Goal: Task Accomplishment & Management: Use online tool/utility

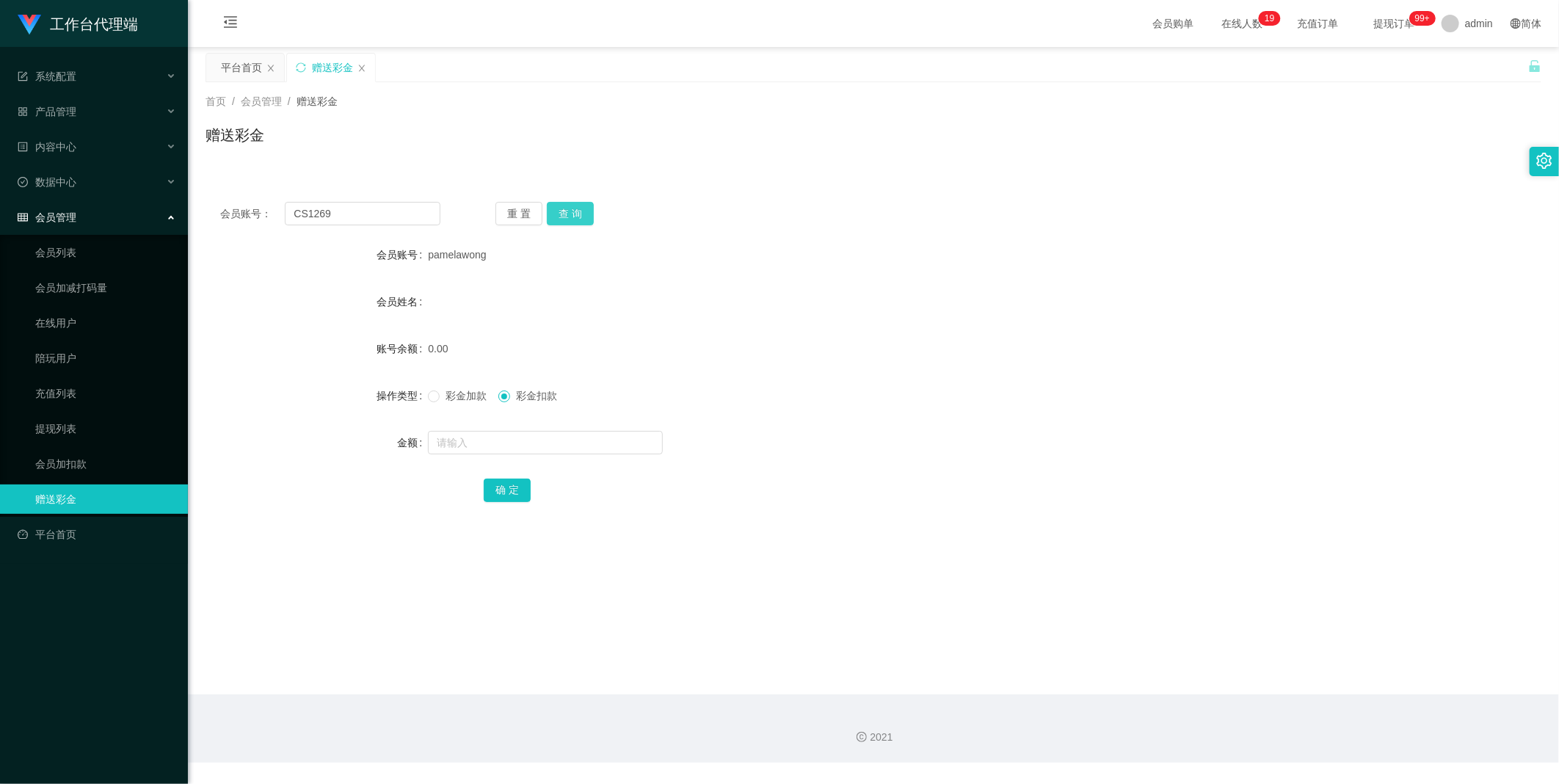
type input "CS1269"
click at [574, 211] on button "查 询" at bounding box center [570, 213] width 47 height 24
drag, startPoint x: 453, startPoint y: 397, endPoint x: 459, endPoint y: 416, distance: 19.9
click at [452, 397] on span "彩金加款" at bounding box center [466, 395] width 53 height 12
click at [451, 450] on input "text" at bounding box center [545, 443] width 235 height 24
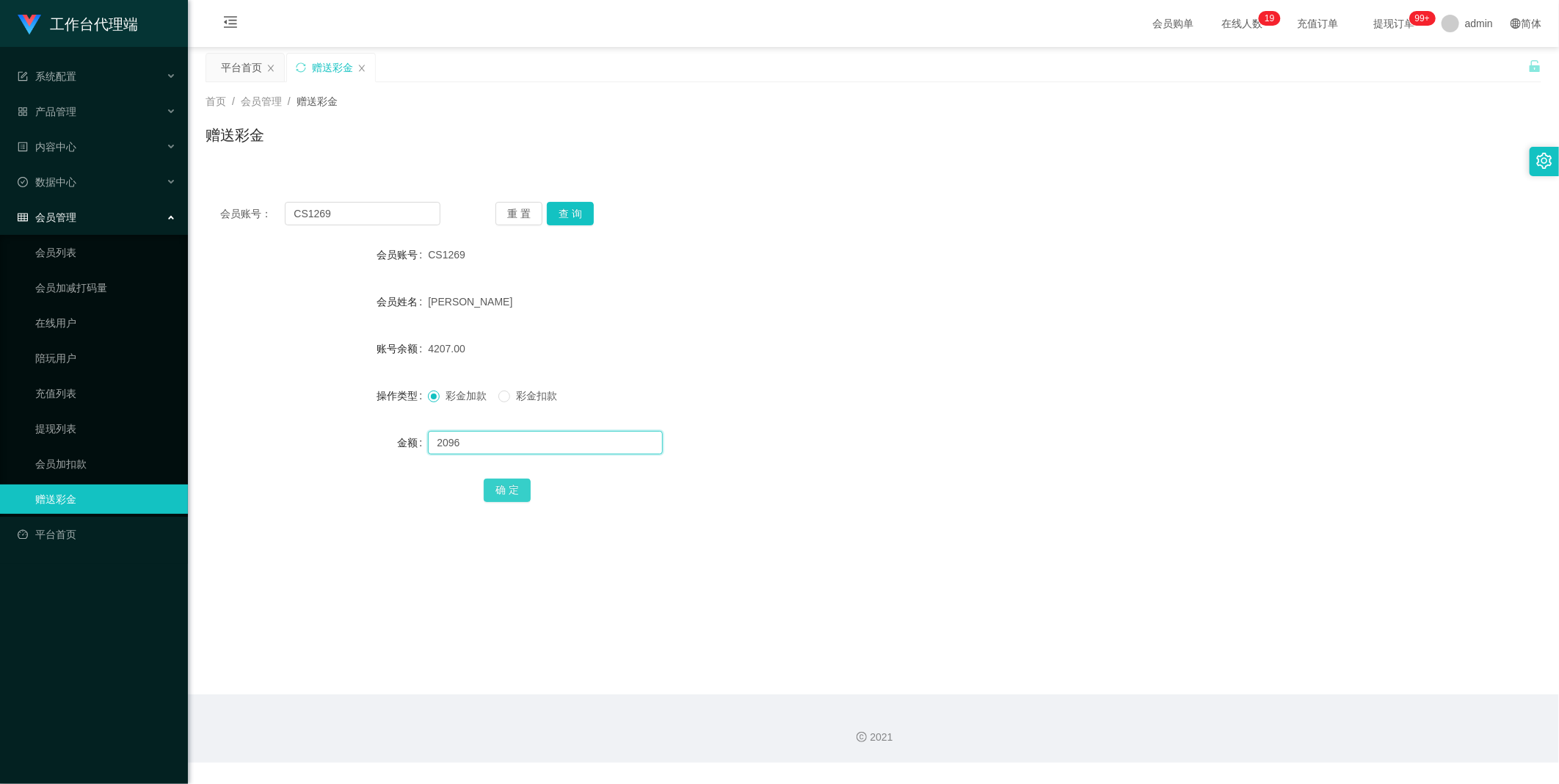
type input "2096"
click at [515, 494] on button "确 定" at bounding box center [506, 490] width 47 height 24
click at [364, 202] on input "CS1269" at bounding box center [362, 213] width 156 height 24
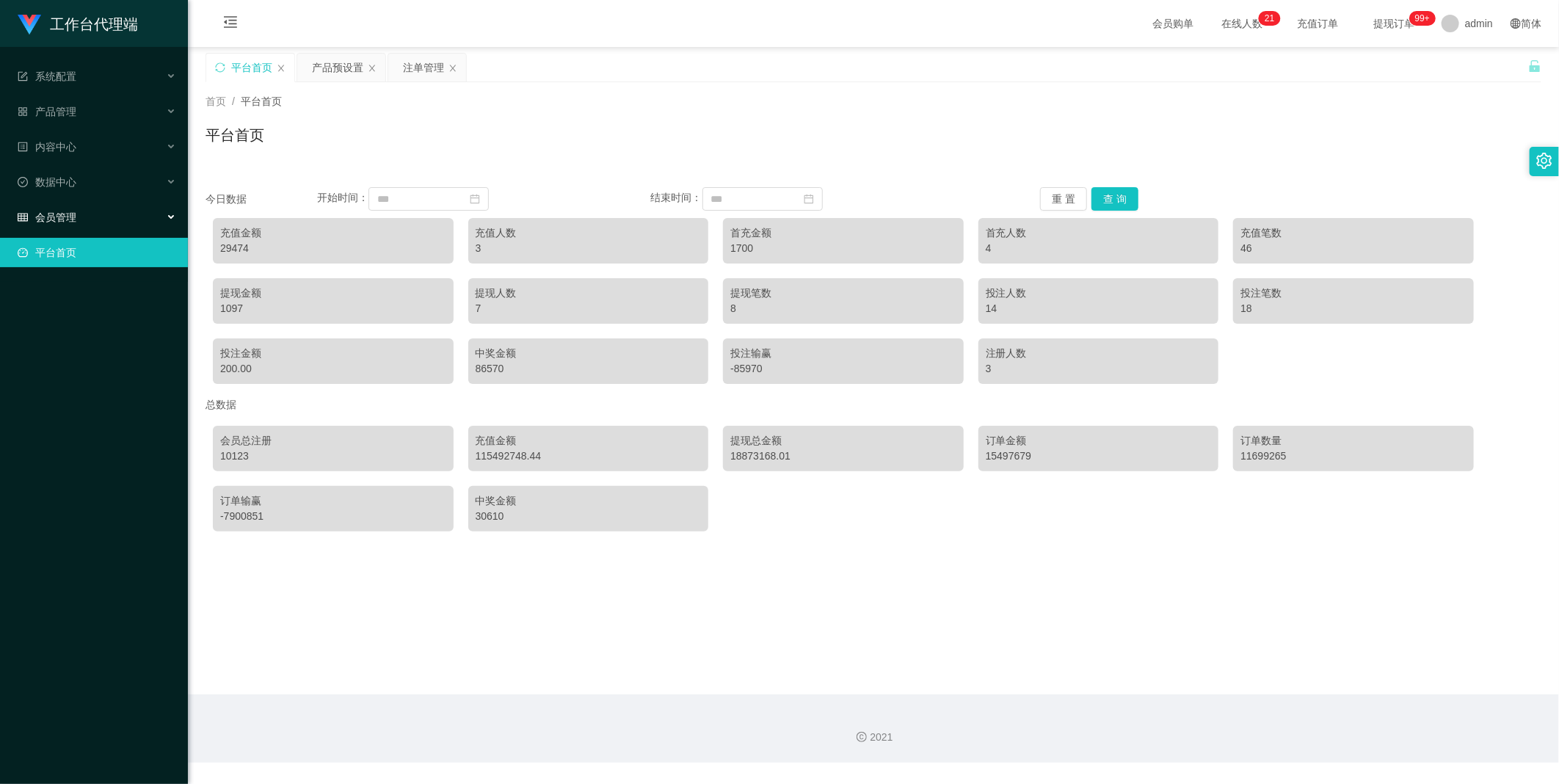
click at [112, 222] on div "会员管理" at bounding box center [94, 217] width 188 height 30
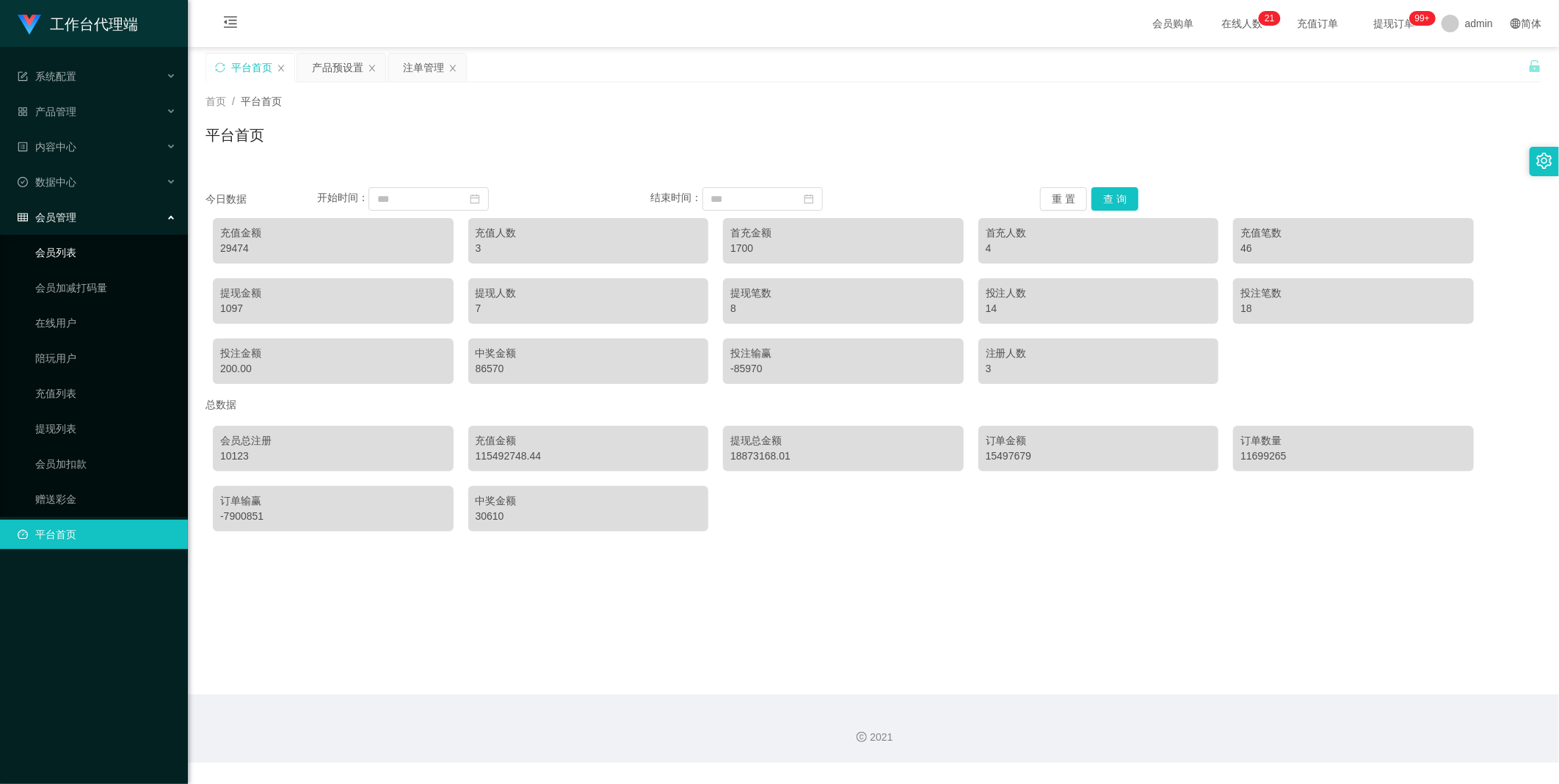
click at [78, 242] on link "会员列表" at bounding box center [106, 252] width 141 height 30
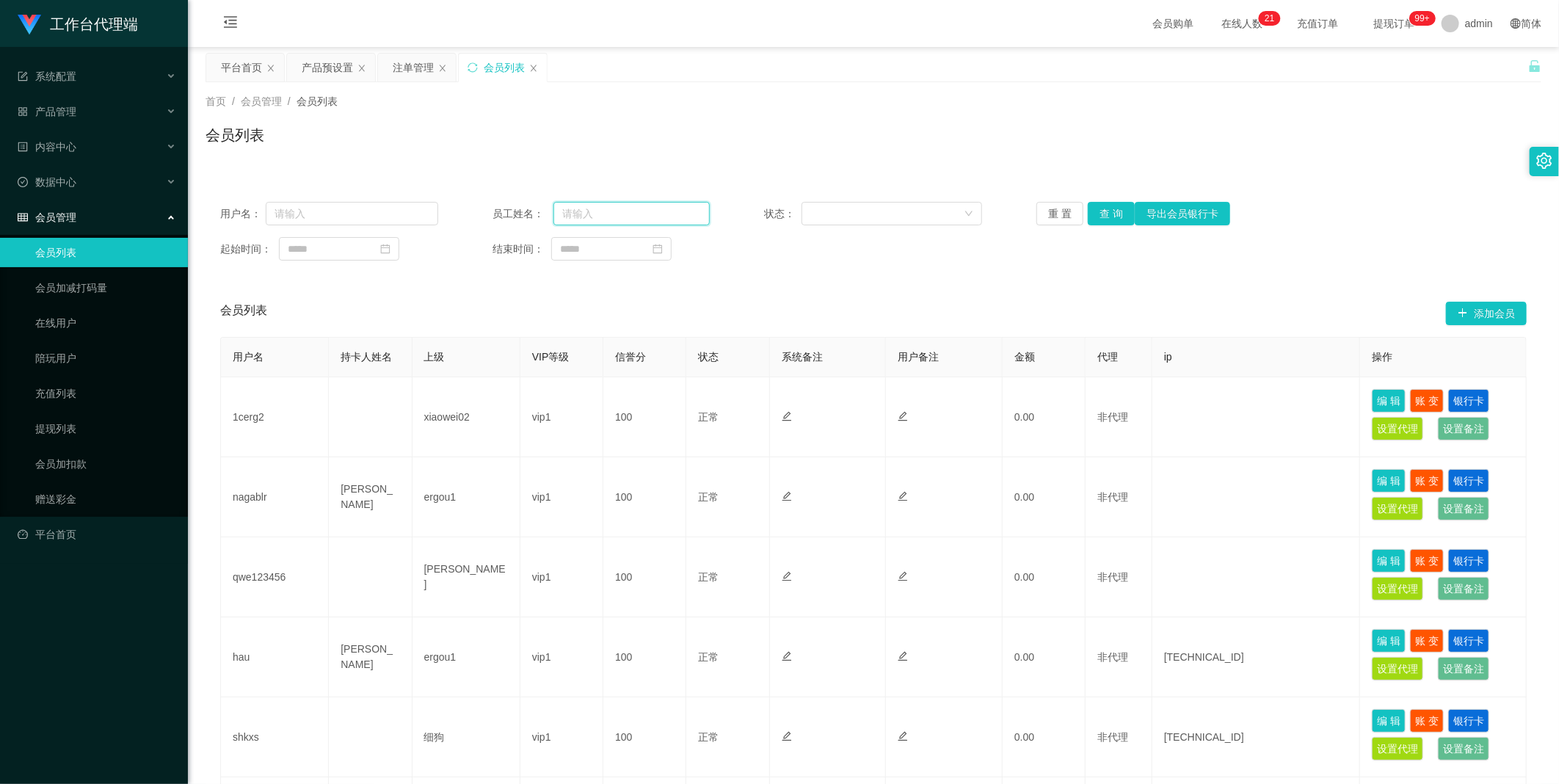
drag, startPoint x: 655, startPoint y: 223, endPoint x: 1079, endPoint y: 207, distance: 424.3
click at [655, 221] on input "text" at bounding box center [631, 213] width 157 height 24
paste input "CS1269"
type input "CS1269"
click at [1121, 209] on button "查 询" at bounding box center [1110, 213] width 47 height 24
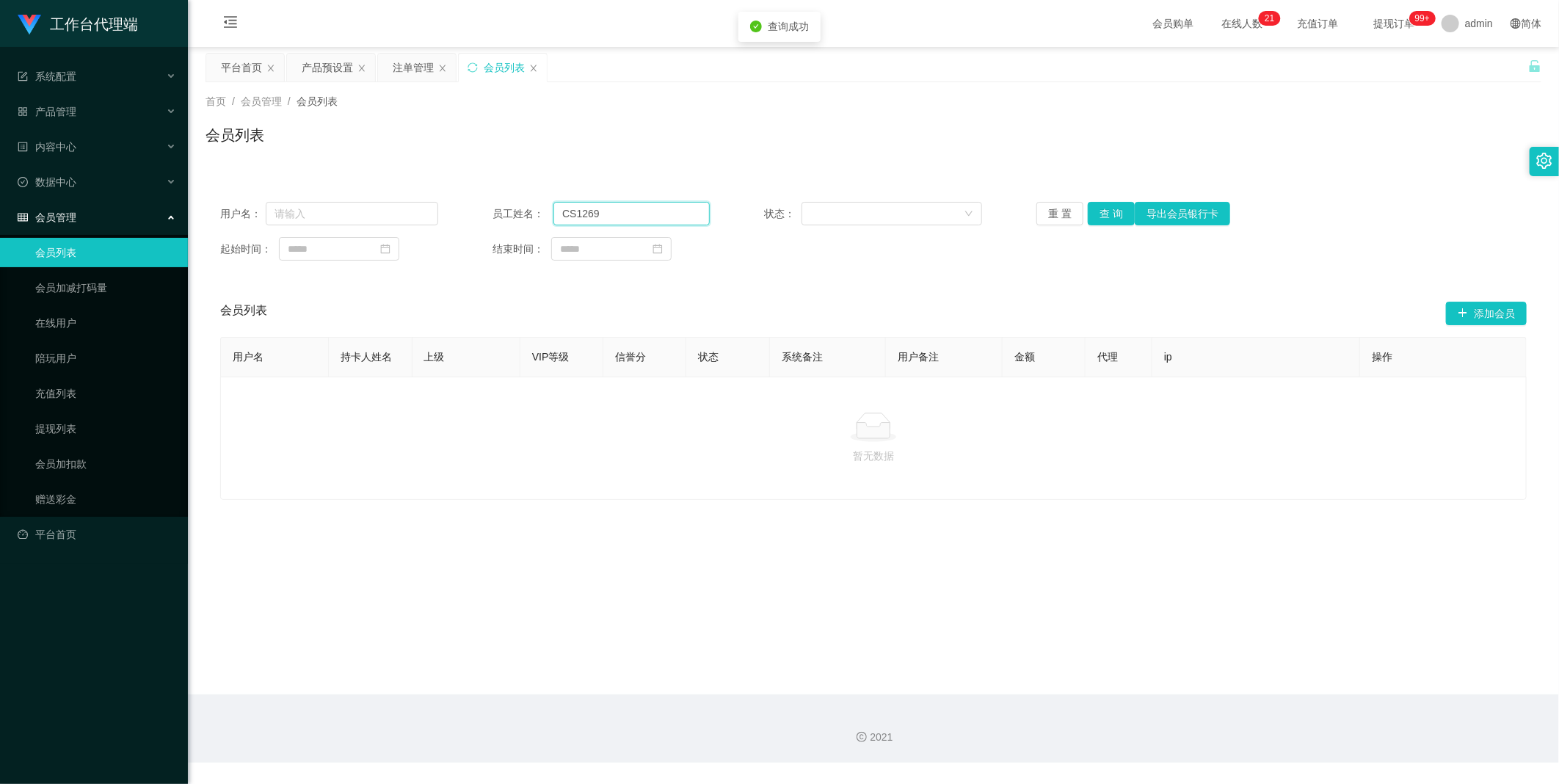
drag, startPoint x: 622, startPoint y: 210, endPoint x: 453, endPoint y: 190, distance: 170.2
click at [467, 190] on div "用户名： 员工姓名： CS1269 状态： 重 置 查 询 导出会员银行卡 起始时间： 结束时间：" at bounding box center [873, 231] width 1335 height 88
click at [371, 208] on input "text" at bounding box center [352, 213] width 173 height 24
paste input "CS1269"
type input "CS1269"
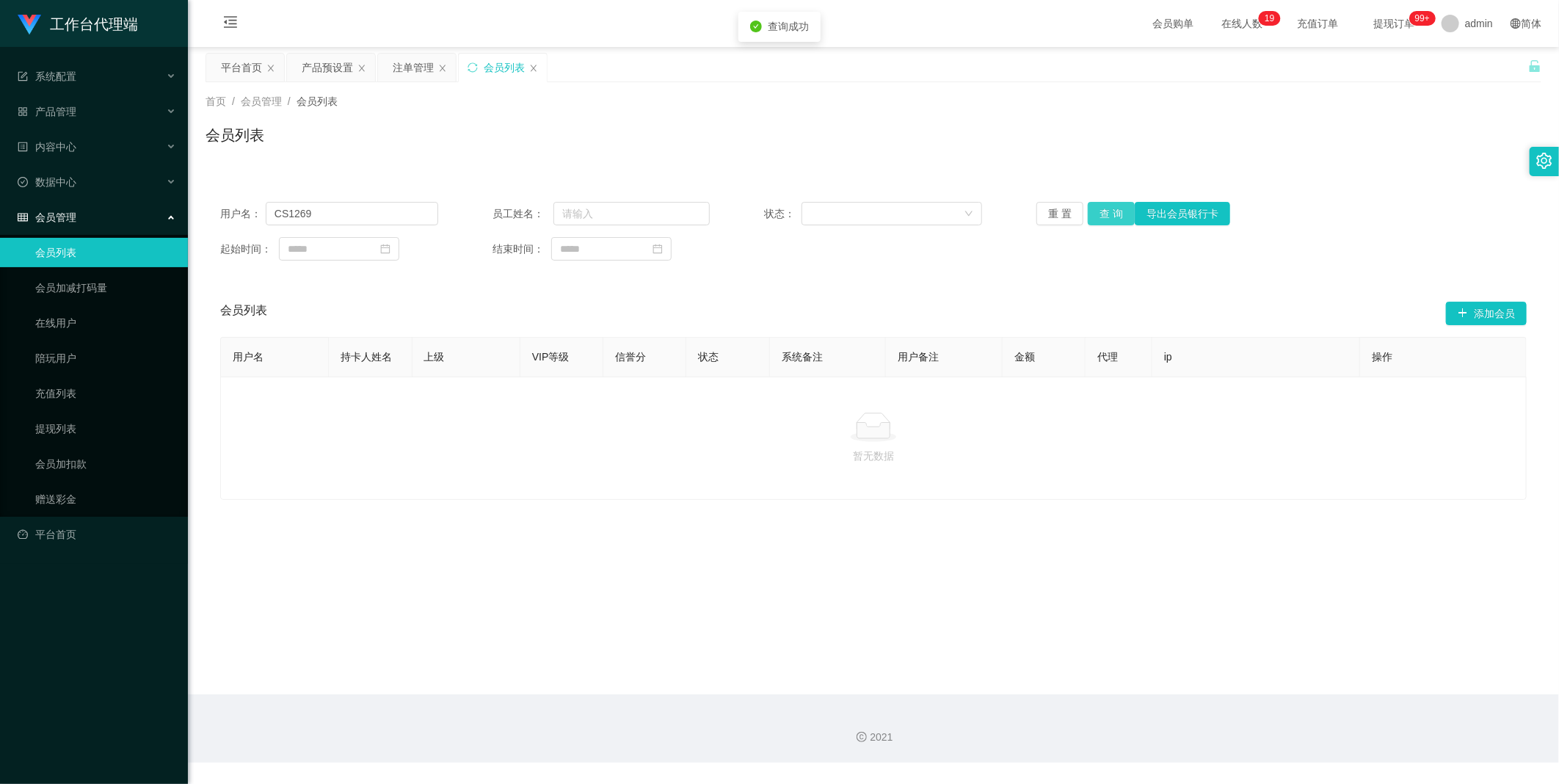
click at [1095, 217] on button "查 询" at bounding box center [1110, 213] width 47 height 24
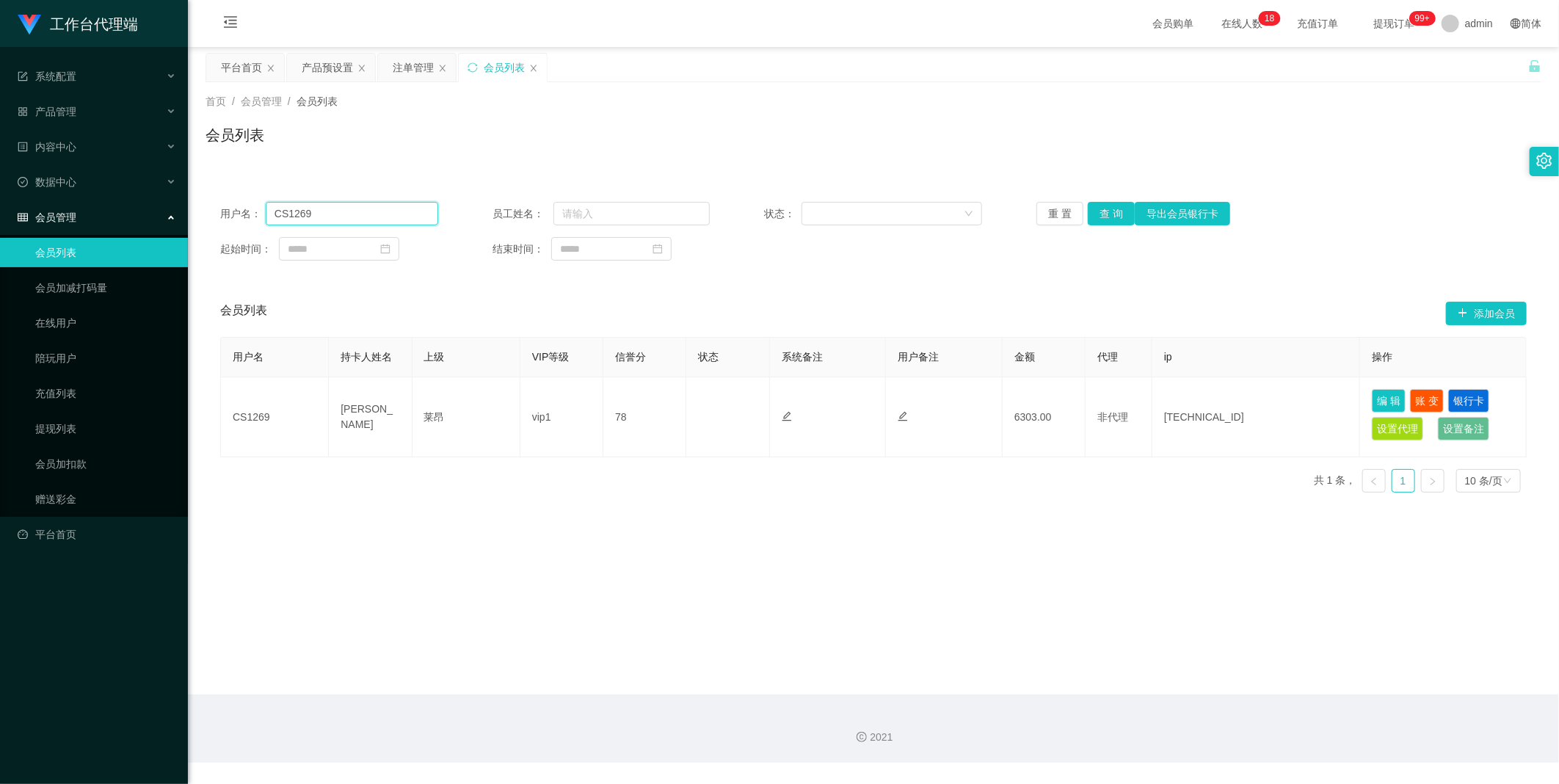
drag, startPoint x: 343, startPoint y: 217, endPoint x: 374, endPoint y: 223, distance: 31.6
click at [346, 214] on input "CS1269" at bounding box center [352, 213] width 173 height 24
click at [1370, 29] on span "提现订单 99+" at bounding box center [1395, 24] width 56 height 10
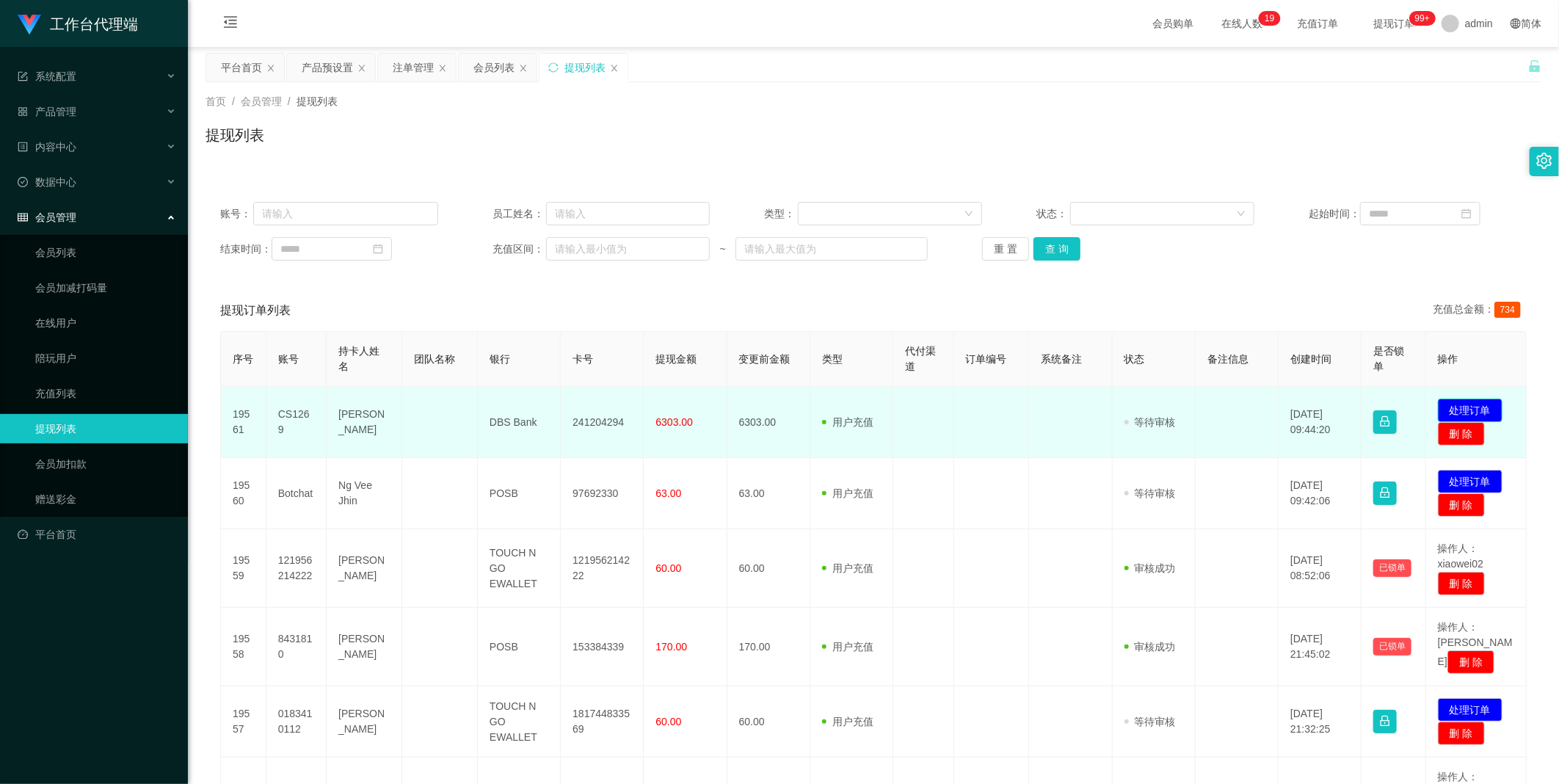
click at [1451, 406] on button "处理订单" at bounding box center [1470, 411] width 64 height 24
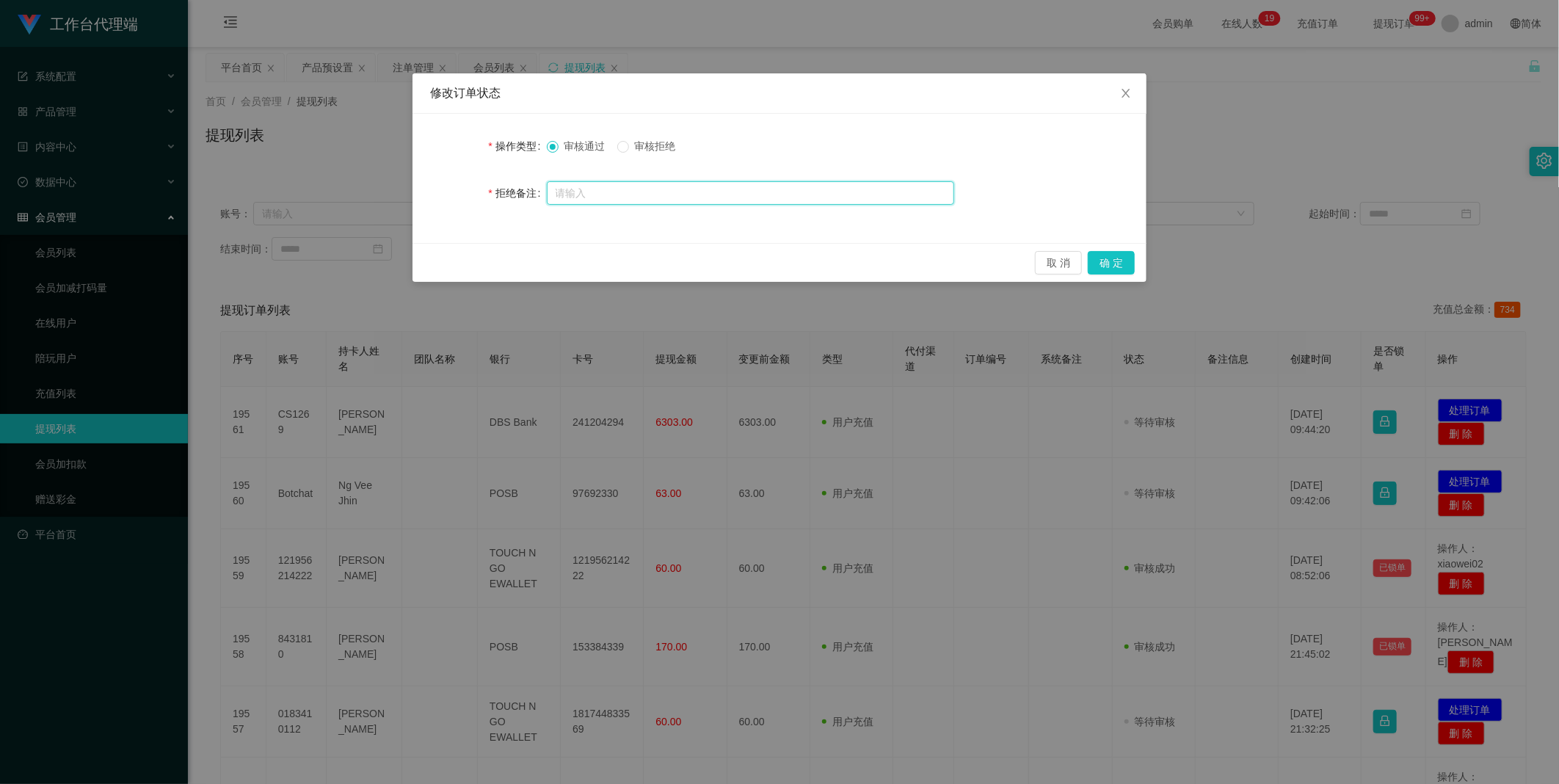
drag, startPoint x: 635, startPoint y: 196, endPoint x: 644, endPoint y: 165, distance: 32.3
click at [635, 196] on input "text" at bounding box center [750, 193] width 407 height 24
paste input "您好，系统侦测到您工作台存在多次错误订单以及验资纪录，导致当前帐号信誉分未达标，请先联络相关负责人提升信誉分至98分方可重新发起提款申请。请勿在信誉分不足的情…"
type input "您好，系统侦测到您工作台存在多次错误订单以及验资纪录，导致当前帐号信誉分未达标，请先联络相关负责人提升信誉分至98分方可重新发起提款申请。请勿在信誉分不足的情…"
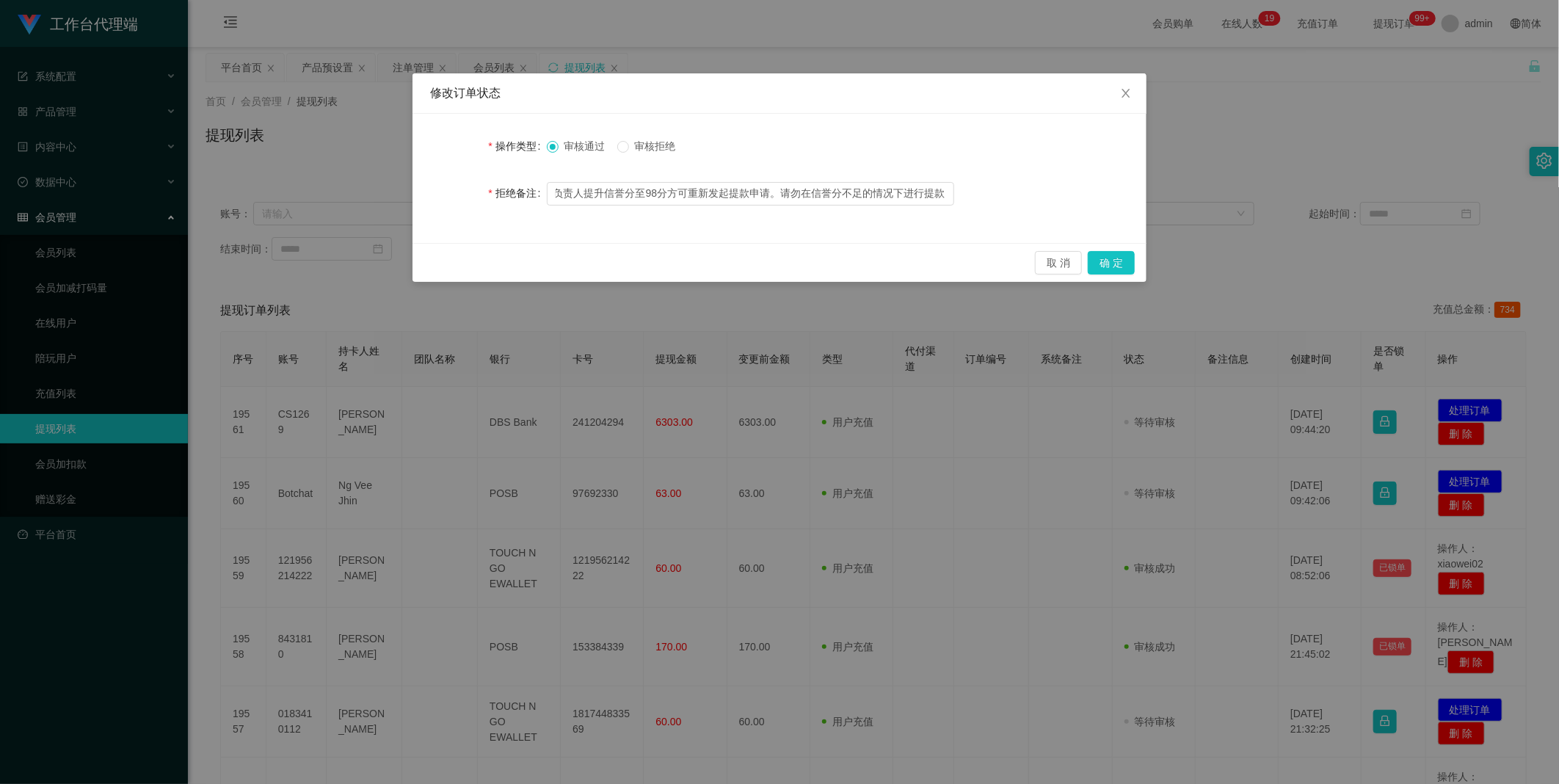
click at [647, 145] on span "审核拒绝" at bounding box center [655, 146] width 53 height 12
click at [1114, 259] on button "确 定" at bounding box center [1110, 262] width 47 height 24
